Goal: Communication & Community: Ask a question

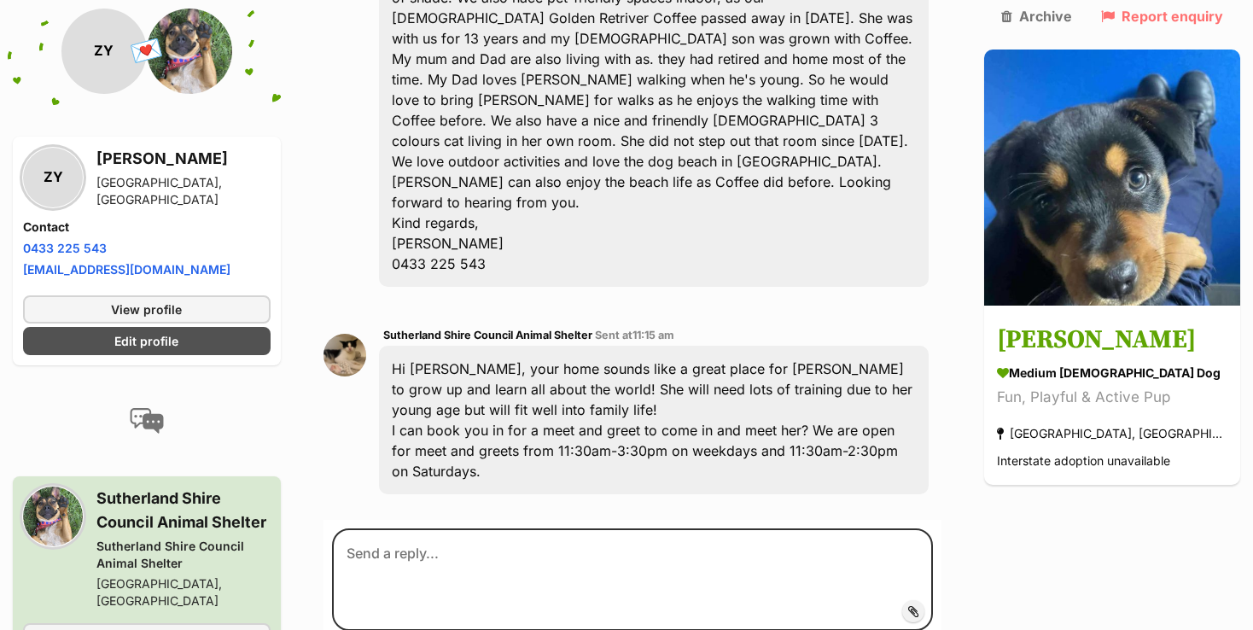
scroll to position [592, 0]
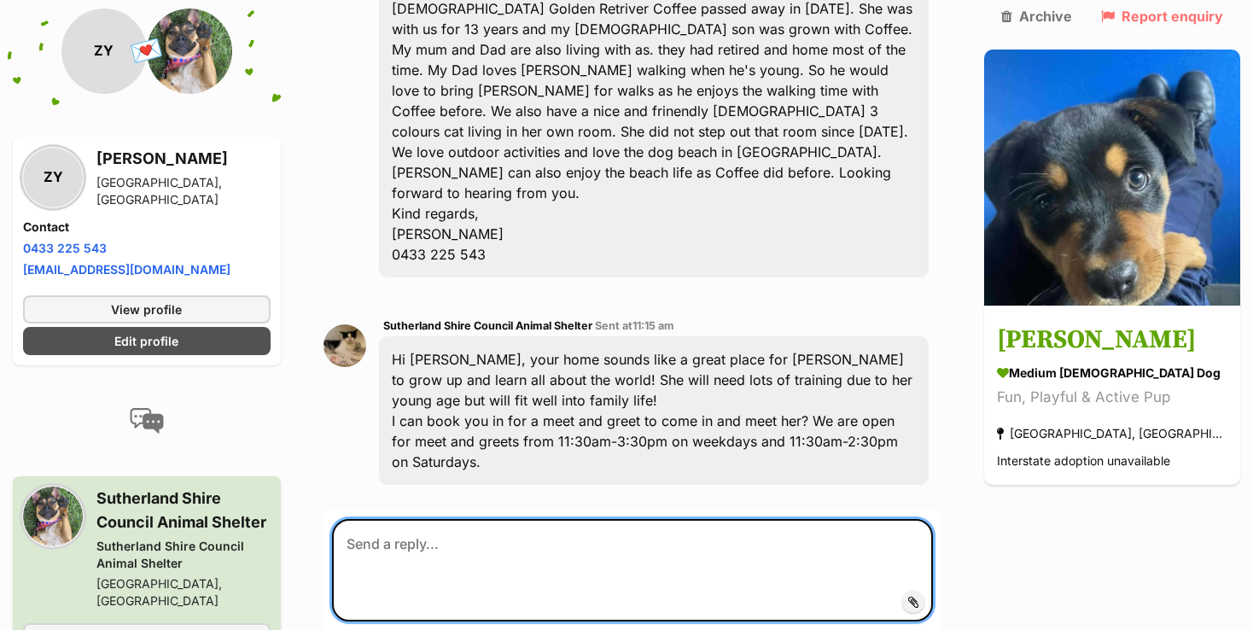
click at [573, 519] on textarea at bounding box center [632, 570] width 601 height 102
click at [713, 519] on textarea "Thanks for your quick reply. We'd like to meet Maggie tomorrow after lunch say …" at bounding box center [632, 570] width 601 height 102
click at [711, 519] on textarea "Thanks for your quick reply. We'd like to meet Maggie tomorrow after lunch say …" at bounding box center [632, 570] width 601 height 102
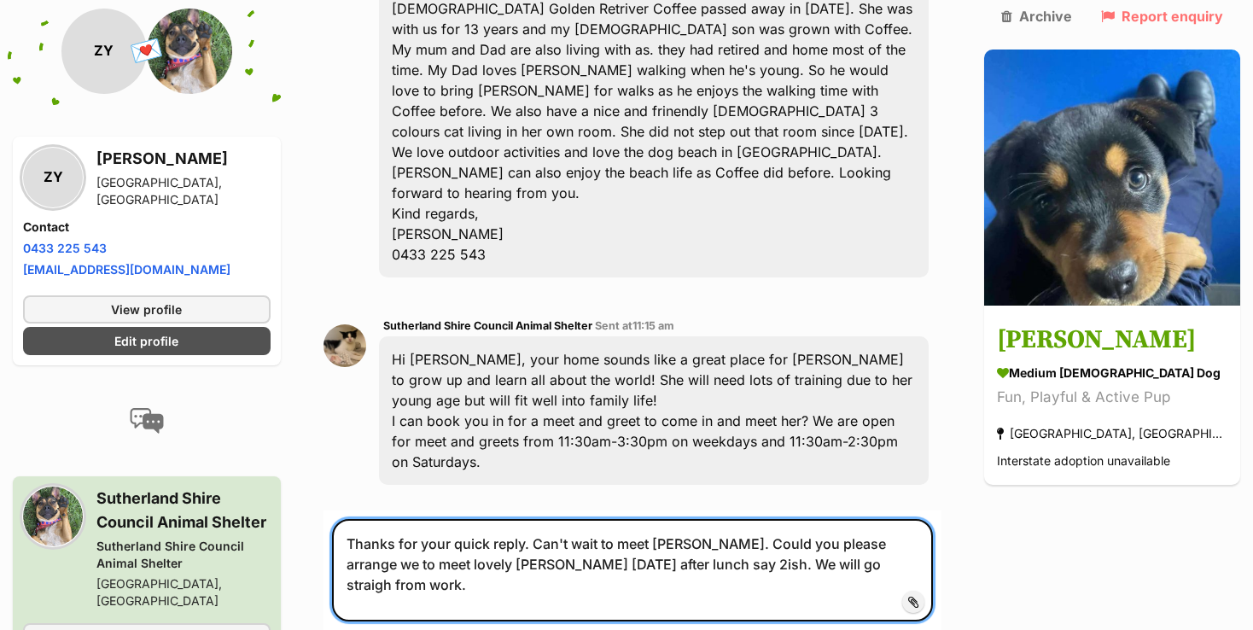
drag, startPoint x: 741, startPoint y: 482, endPoint x: 804, endPoint y: 485, distance: 63.2
click at [804, 519] on textarea "Thanks for your quick reply. Can't wait to meet Maggie. Could you please arrang…" at bounding box center [632, 570] width 601 height 102
paste textarea "t"
click at [890, 519] on textarea "Thanks for your quick reply. Can't wait to meet Maggie. Could you please arrang…" at bounding box center [632, 570] width 601 height 102
click at [655, 519] on textarea "Thanks for your quick reply. Can't wait to meet Maggie. Could you please arrang…" at bounding box center [632, 570] width 601 height 102
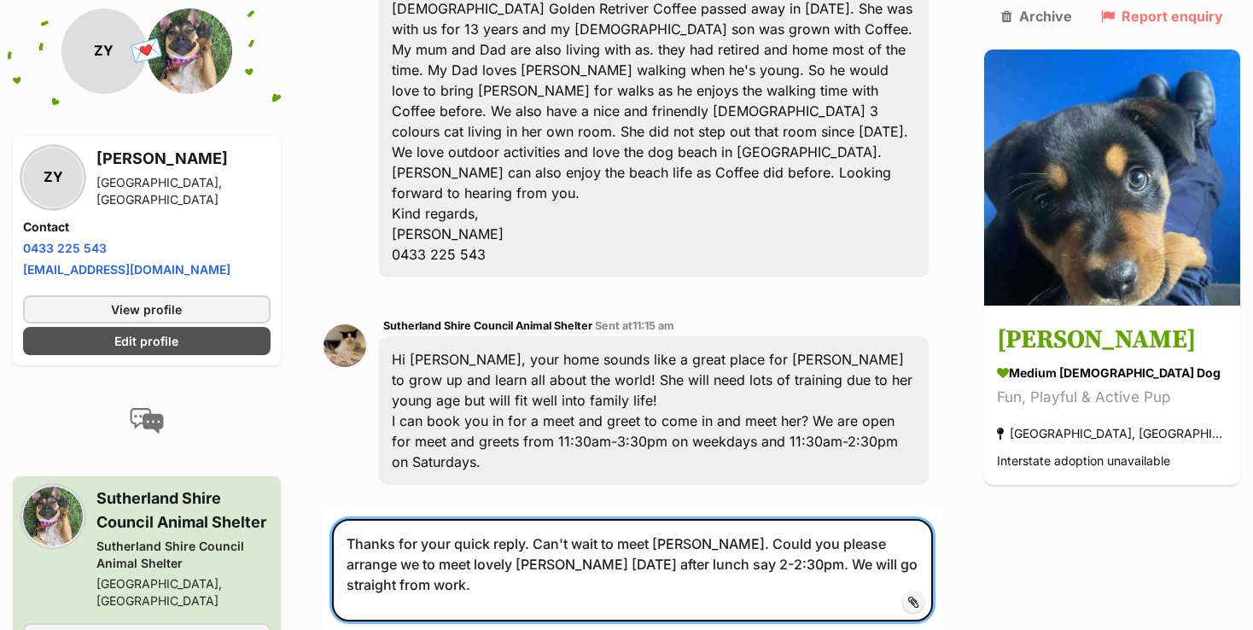
click at [933, 519] on textarea "Thanks for your quick reply. Can't wait to meet Maggie. Could you please arrang…" at bounding box center [632, 570] width 601 height 102
drag, startPoint x: 561, startPoint y: 503, endPoint x: 347, endPoint y: 505, distance: 214.3
click at [347, 519] on textarea "Thanks for your quick reply. Can't wait to meet Maggie. Could you please arrang…" at bounding box center [632, 570] width 601 height 102
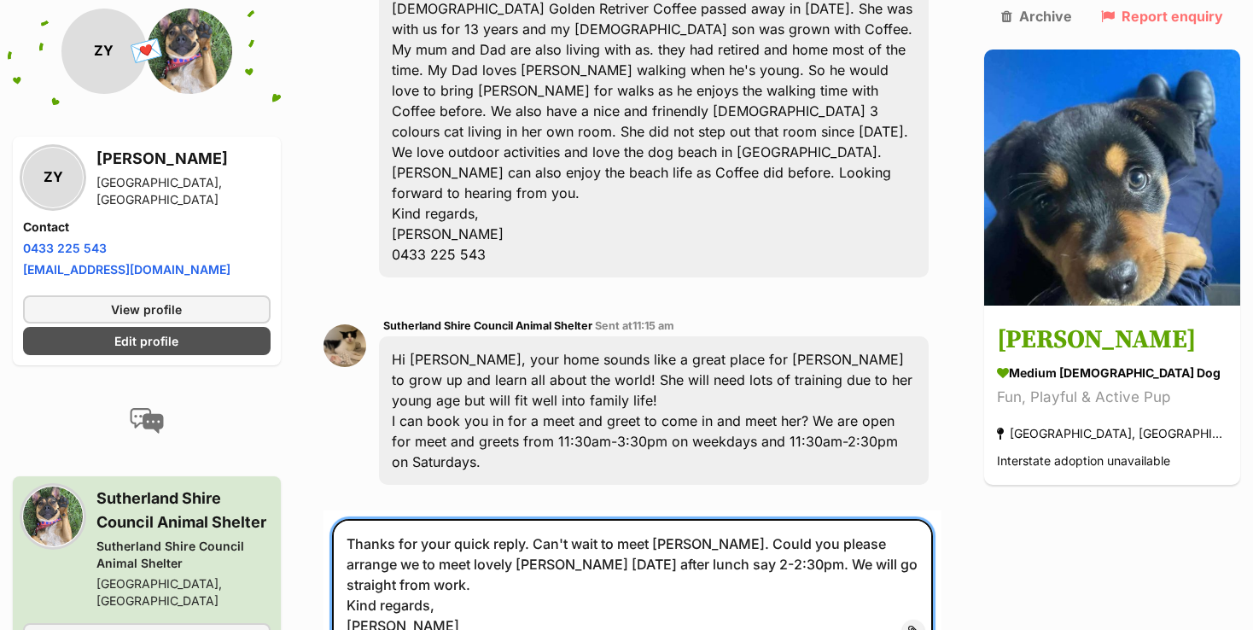
type textarea "Thanks for your quick reply. Can't wait to meet Maggie. Could you please arrang…"
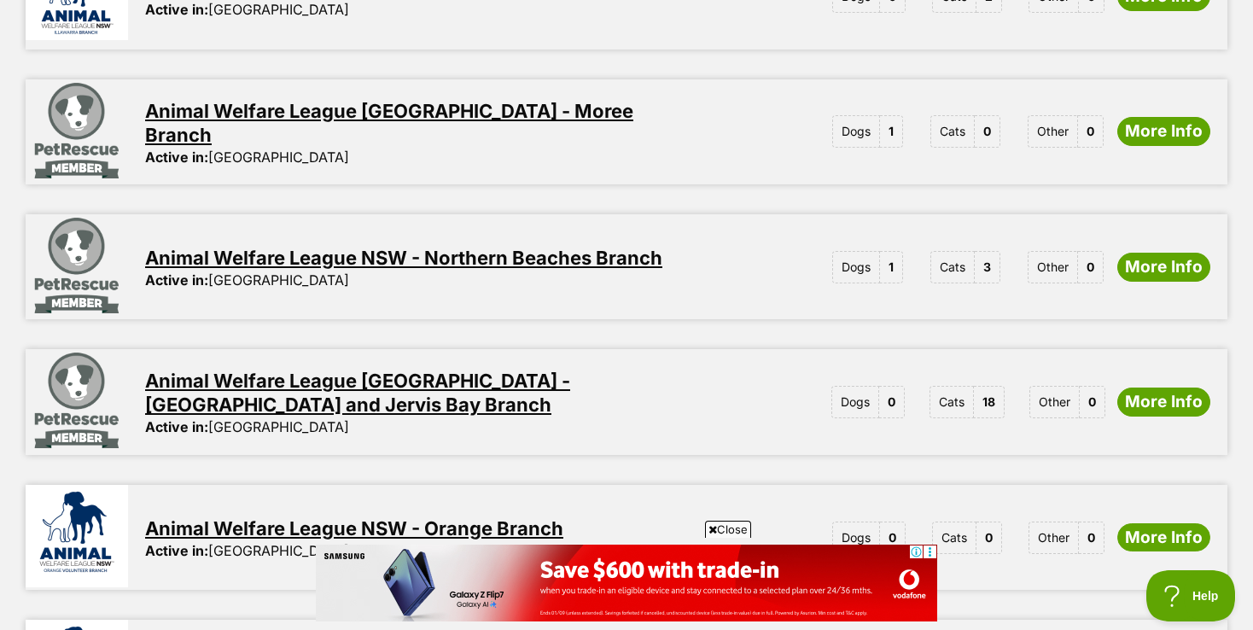
scroll to position [2049, 0]
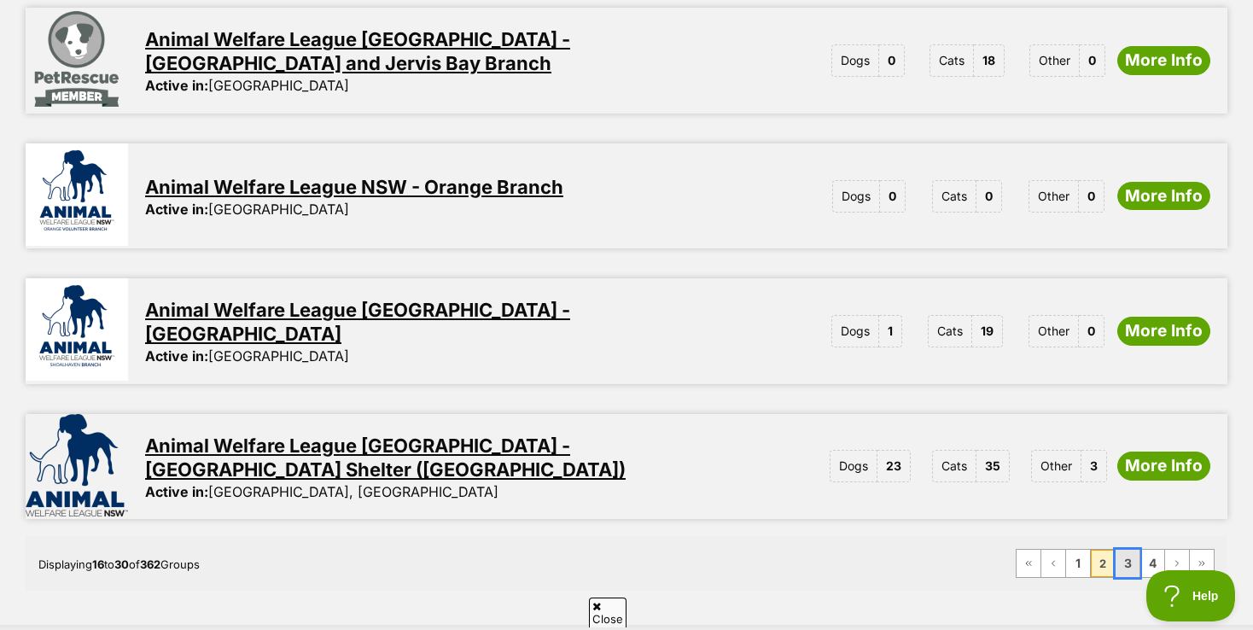
click at [1127, 550] on link "3" at bounding box center [1128, 563] width 24 height 27
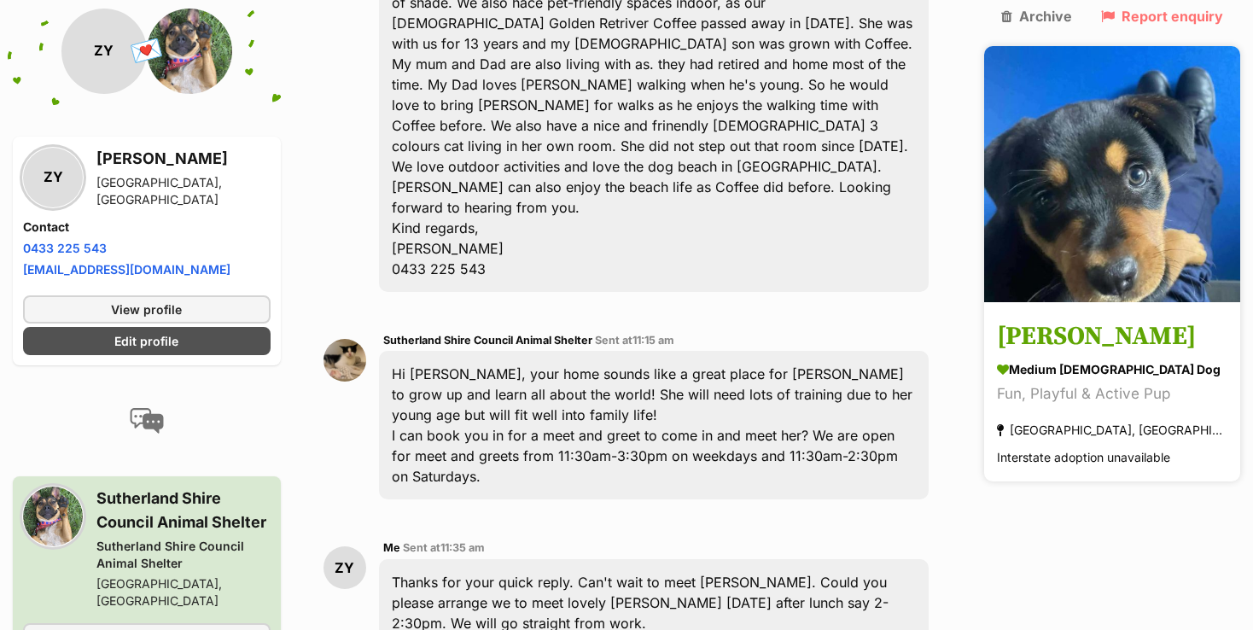
click at [1137, 177] on img at bounding box center [1112, 174] width 256 height 256
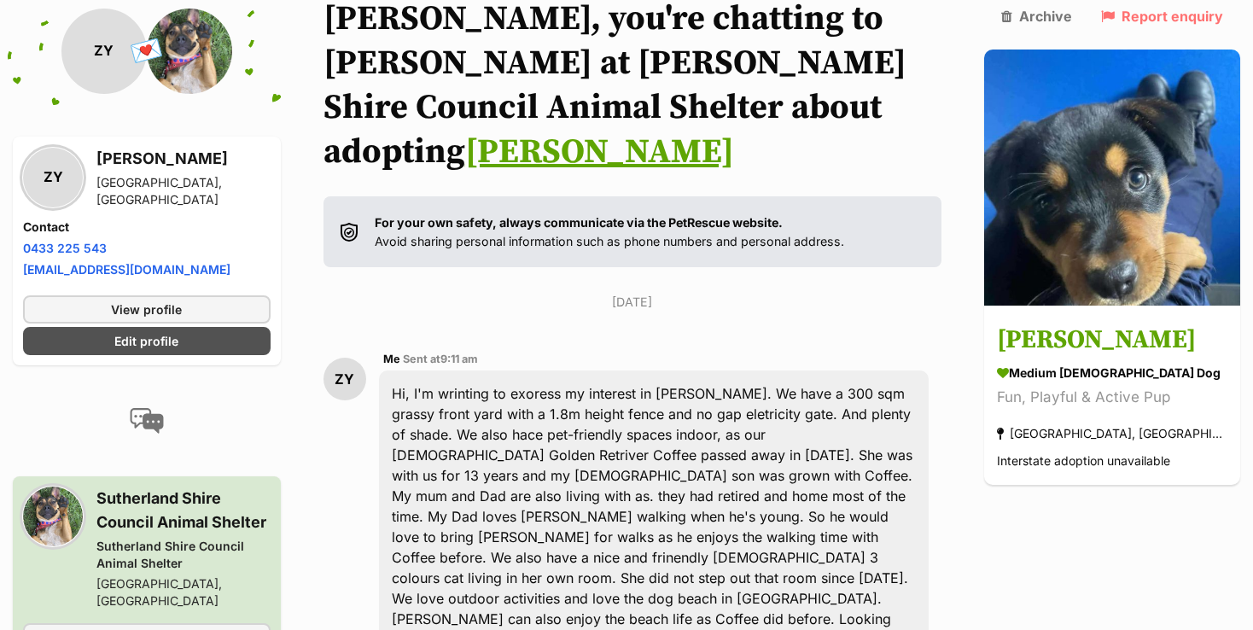
scroll to position [32, 0]
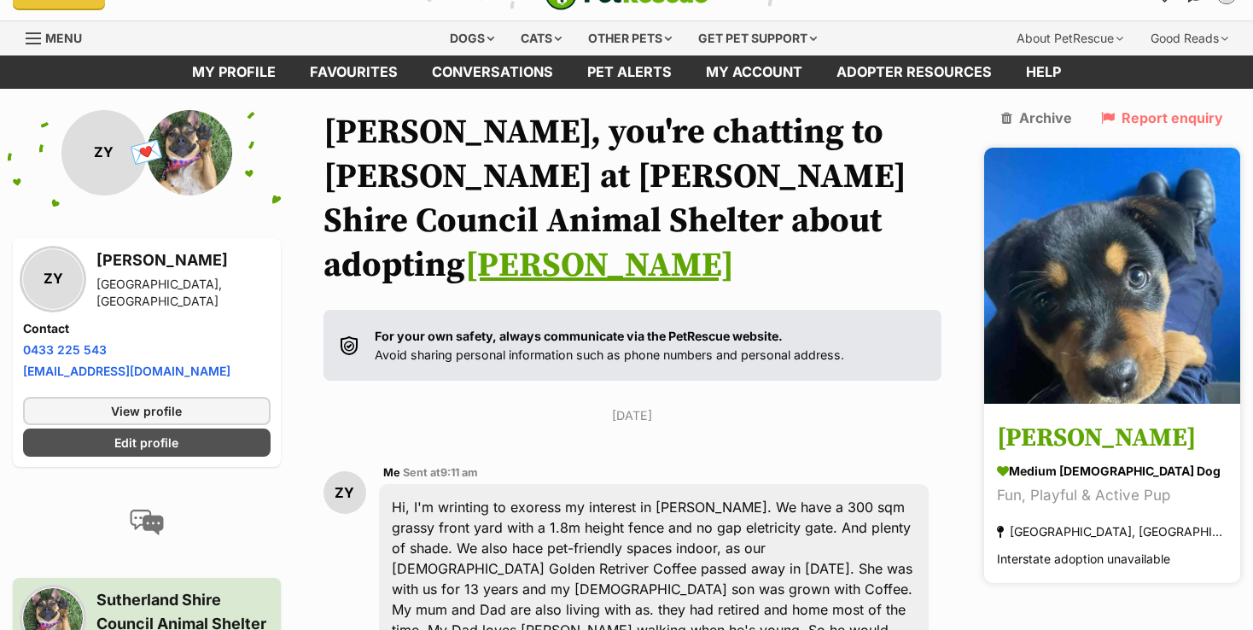
click at [1100, 520] on div "Taren Point, NSW" at bounding box center [1112, 531] width 230 height 23
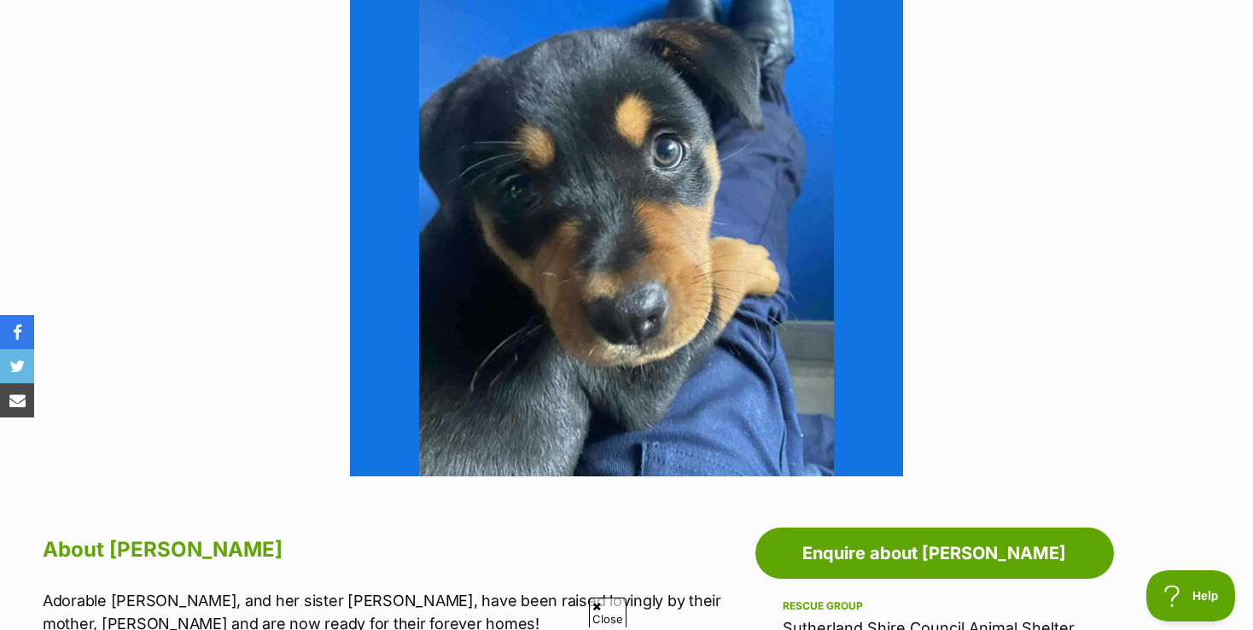
scroll to position [341, 0]
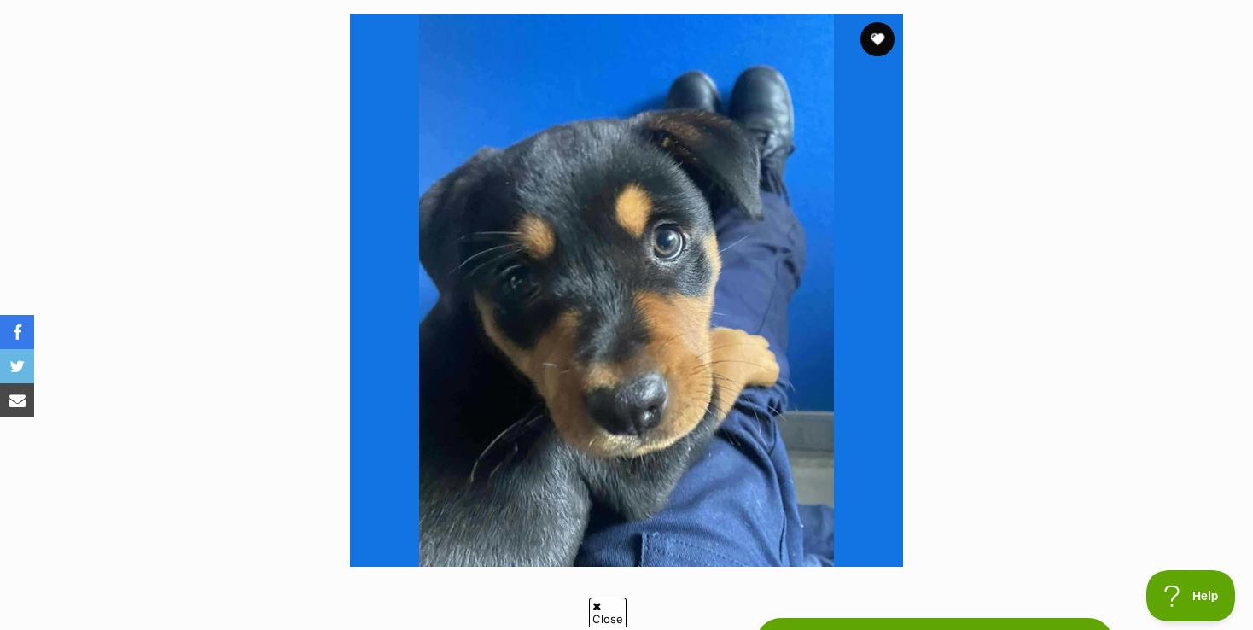
click at [671, 310] on img at bounding box center [626, 290] width 553 height 553
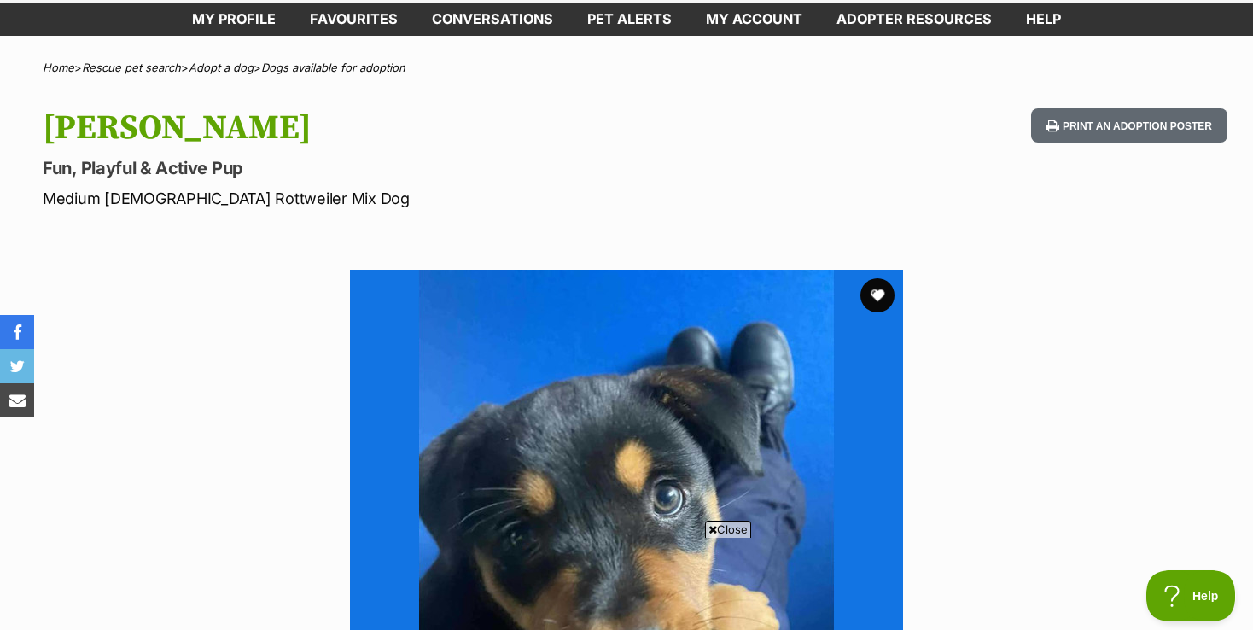
scroll to position [0, 0]
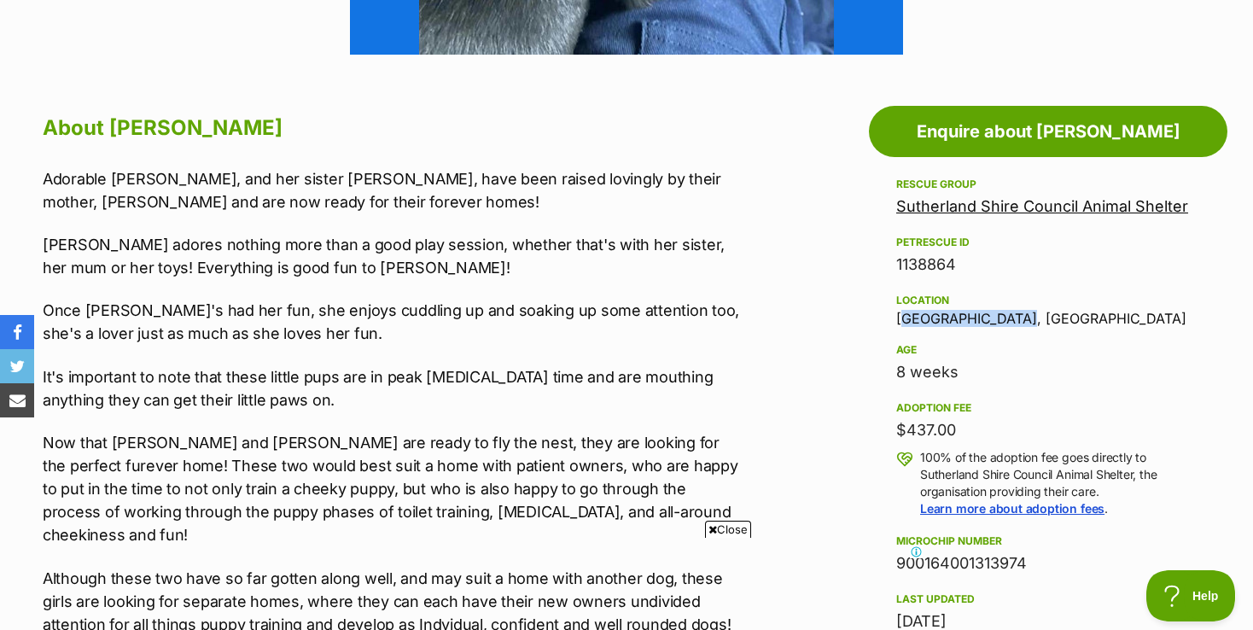
drag, startPoint x: 898, startPoint y: 318, endPoint x: 1012, endPoint y: 325, distance: 114.7
click at [1012, 325] on div "Location Taren Point, NSW" at bounding box center [1048, 308] width 304 height 36
copy div "[GEOGRAPHIC_DATA], [GEOGRAPHIC_DATA]"
click at [1030, 201] on link "Sutherland Shire Council Animal Shelter" at bounding box center [1042, 206] width 292 height 18
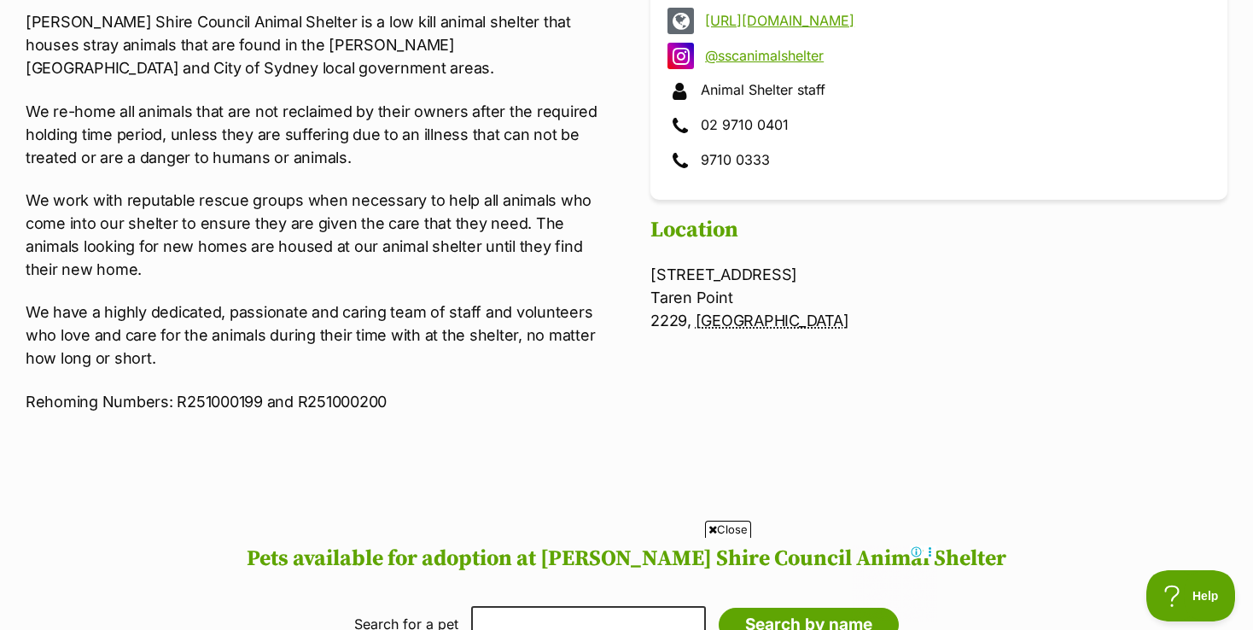
scroll to position [598, 0]
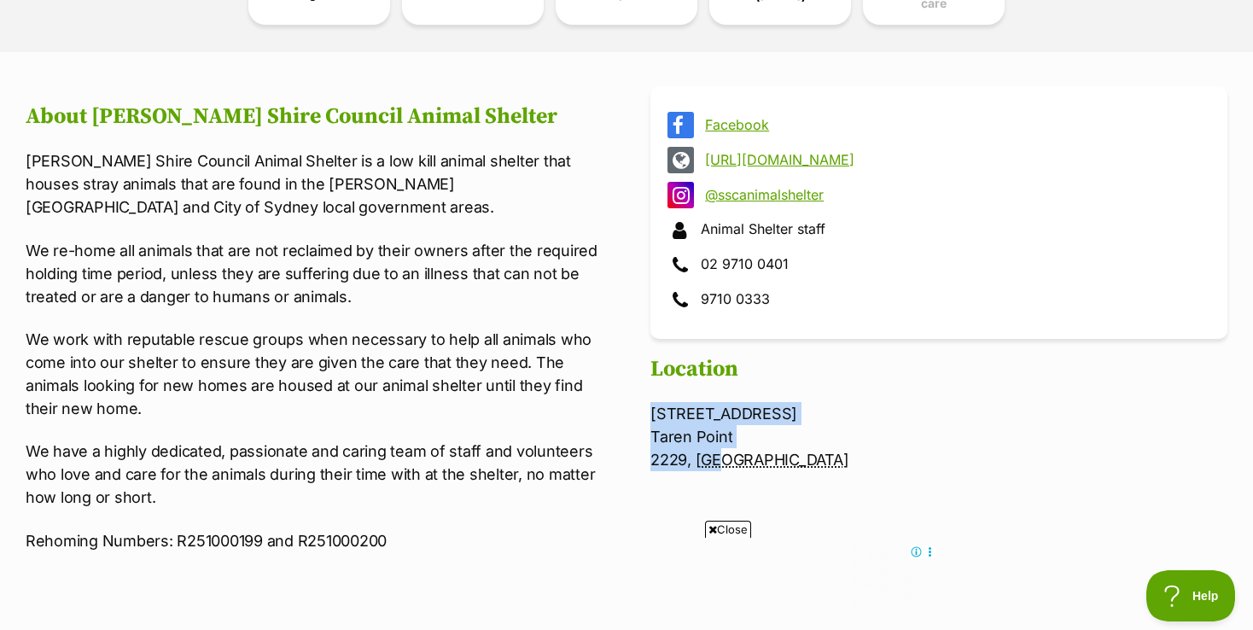
drag, startPoint x: 648, startPoint y: 403, endPoint x: 763, endPoint y: 459, distance: 128.3
click at [763, 459] on section "Facebook [URL][DOMAIN_NAME] @sscanimalshelter Animal Shelter staff 02 9710 0401…" at bounding box center [627, 347] width 1202 height 522
copy p "[STREET_ADDRESS]"
drag, startPoint x: 538, startPoint y: 93, endPoint x: 707, endPoint y: 48, distance: 175.0
click at [538, 93] on article "About [PERSON_NAME] Shire Council Animal Shelter [PERSON_NAME] Shire Council An…" at bounding box center [314, 338] width 577 height 505
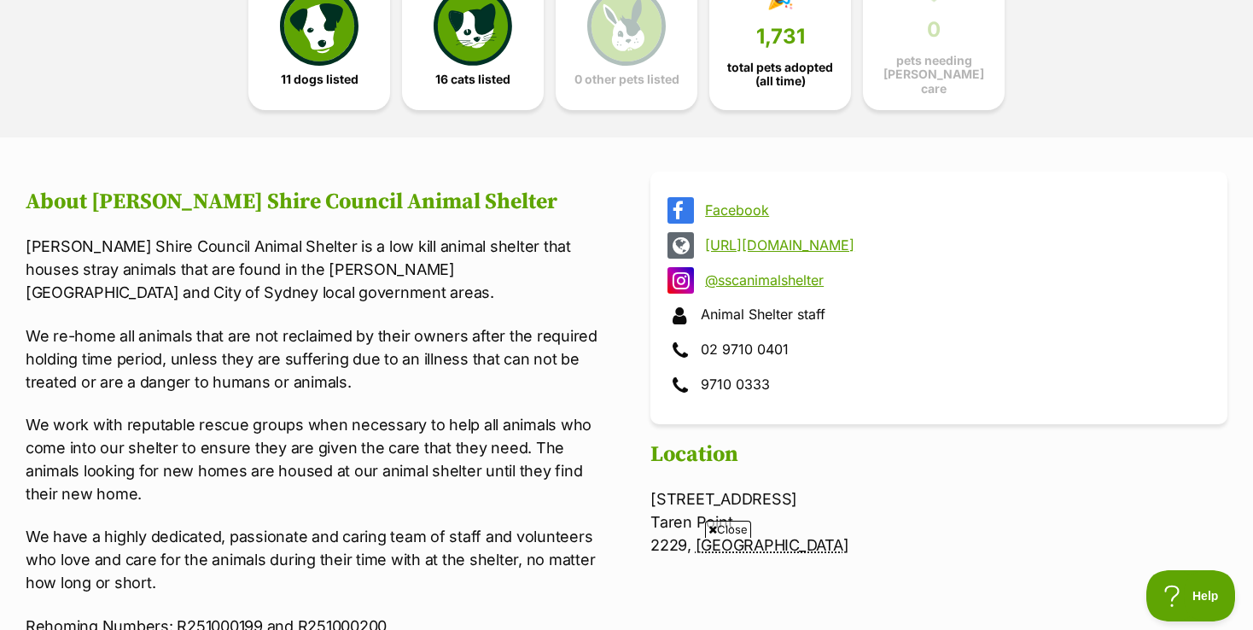
scroll to position [0, 0]
